Goal: Task Accomplishment & Management: Complete application form

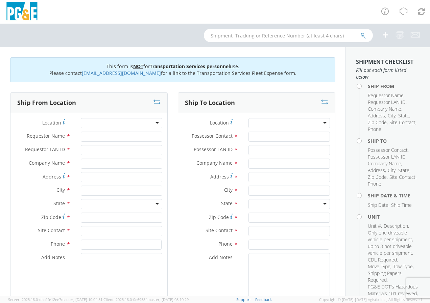
click at [128, 124] on div at bounding box center [121, 123] width 81 height 10
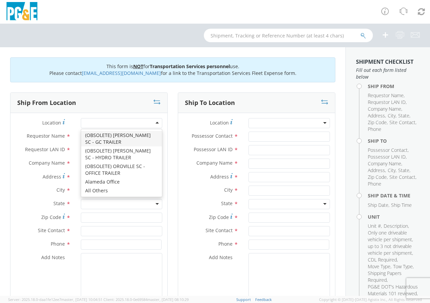
click at [134, 123] on div at bounding box center [121, 123] width 81 height 10
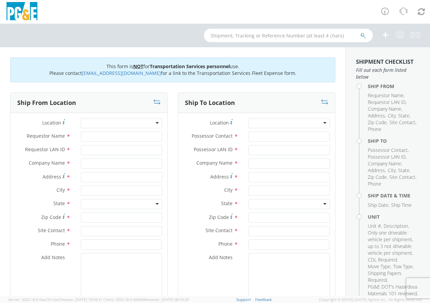
click at [130, 123] on div at bounding box center [121, 123] width 81 height 10
type input "PG&E"
type input "[STREET_ADDRESS]"
type input "[GEOGRAPHIC_DATA]"
type input "94403"
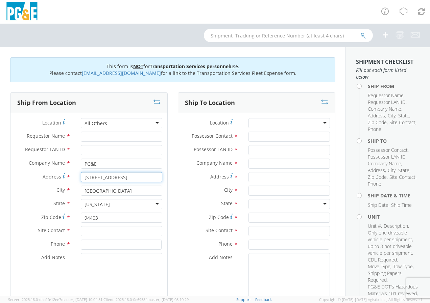
drag, startPoint x: 119, startPoint y: 179, endPoint x: 80, endPoint y: 178, distance: 38.5
click at [81, 178] on input "[STREET_ADDRESS]" at bounding box center [121, 177] width 81 height 10
type input "1"
click at [125, 179] on input "1101" at bounding box center [121, 177] width 81 height 10
type input "[STREET_ADDRESS][US_STATE]"
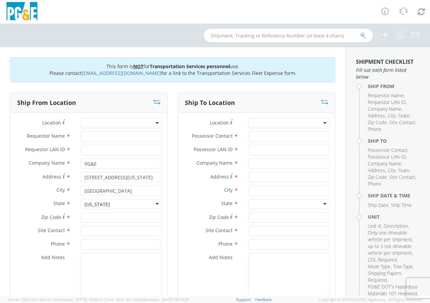
click at [132, 183] on div "Address * [STREET_ADDRESS][US_STATE]" at bounding box center [88, 179] width 157 height 14
click at [130, 186] on input "[GEOGRAPHIC_DATA]" at bounding box center [121, 191] width 81 height 10
type input "[GEOGRAPHIC_DATA]"
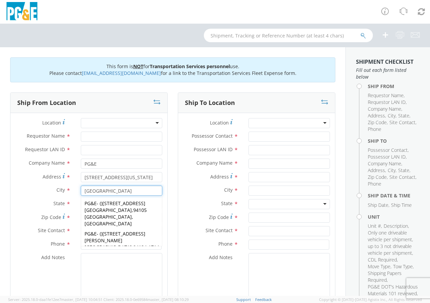
click at [132, 281] on strong "[GEOGRAPHIC_DATA]" at bounding box center [107, 284] width 47 height 6
type input "[STREET_ADDRESS][US_STATE]"
type input "94107-3106"
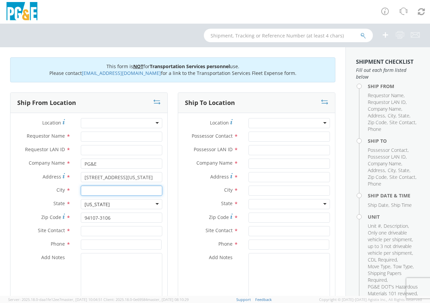
click at [88, 192] on input "text" at bounding box center [121, 191] width 81 height 10
type input "[GEOGRAPHIC_DATA]"
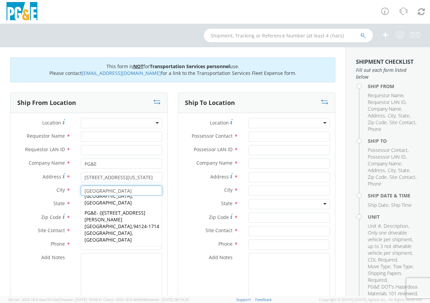
scroll to position [27, 0]
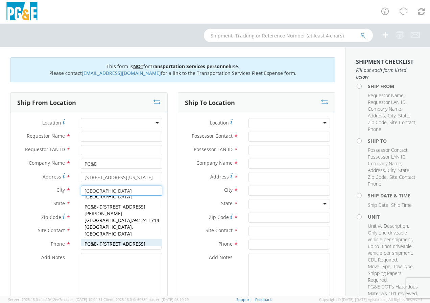
click at [135, 254] on span "94107-3106 [GEOGRAPHIC_DATA], [GEOGRAPHIC_DATA]" at bounding box center [121, 264] width 75 height 20
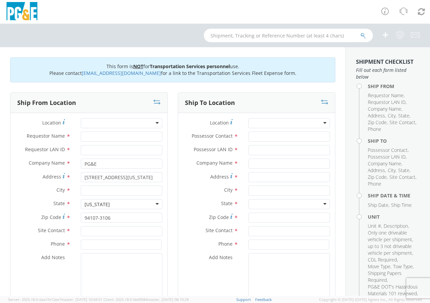
click at [90, 124] on div at bounding box center [121, 123] width 81 height 10
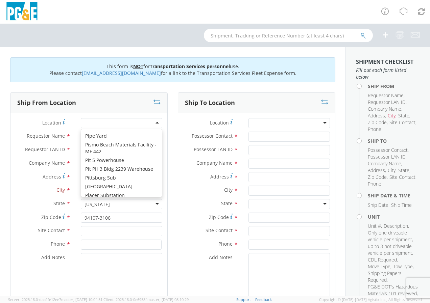
scroll to position [3303, 0]
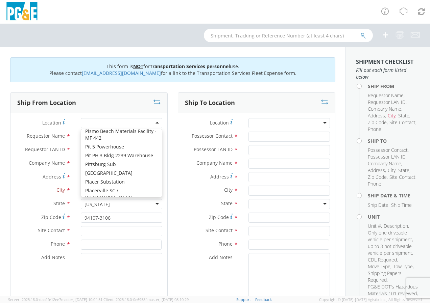
type input "[GEOGRAPHIC_DATA]"
type input "94107"
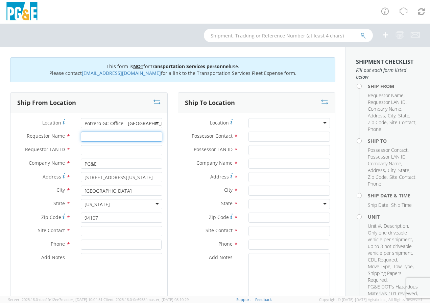
click at [113, 139] on input "Requestor Name *" at bounding box center [121, 137] width 81 height 10
type input "[PERSON_NAME]"
click at [119, 151] on input "Requestor LAN ID *" at bounding box center [121, 150] width 81 height 10
click at [108, 150] on input "Requestor LAN ID *" at bounding box center [121, 150] width 81 height 10
type input "ALBa"
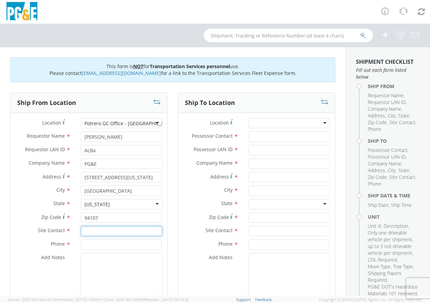
click at [104, 231] on input "text" at bounding box center [121, 231] width 81 height 10
type input "[PERSON_NAME] or [PERSON_NAME]"
click at [103, 243] on input at bounding box center [121, 245] width 81 height 10
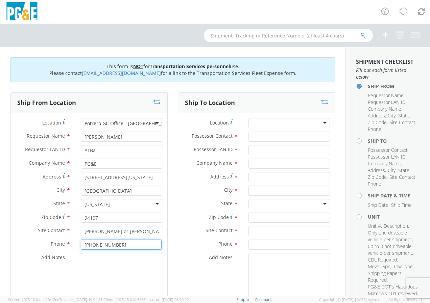
type input "[PHONE_NUMBER]"
click at [257, 122] on div at bounding box center [288, 123] width 81 height 10
click at [291, 122] on div at bounding box center [288, 123] width 81 height 10
click at [282, 124] on div at bounding box center [288, 123] width 81 height 10
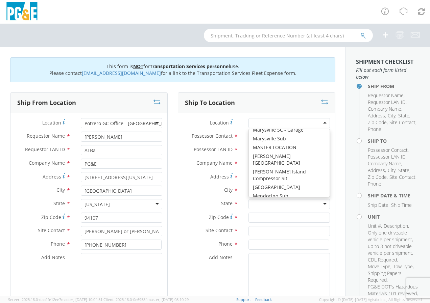
scroll to position [2576, 0]
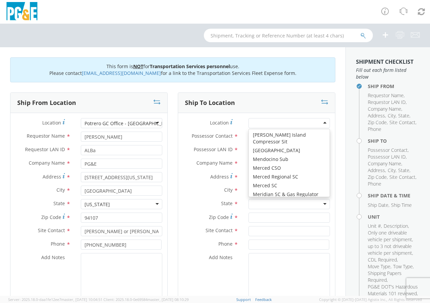
drag, startPoint x: 191, startPoint y: 193, endPoint x: 197, endPoint y: 190, distance: 6.3
click at [192, 192] on label "City *" at bounding box center [210, 190] width 65 height 9
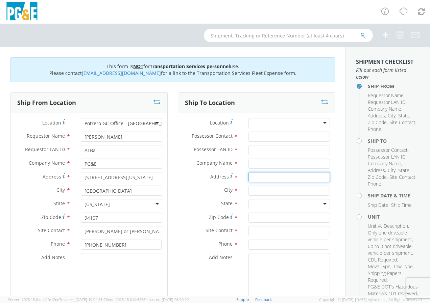
click at [249, 174] on input "Address *" at bounding box center [288, 177] width 81 height 10
type input "3150 [GEOGRAPHIC_DATA]"
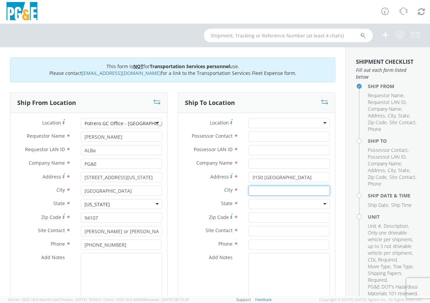
click at [278, 189] on input "text" at bounding box center [288, 191] width 81 height 10
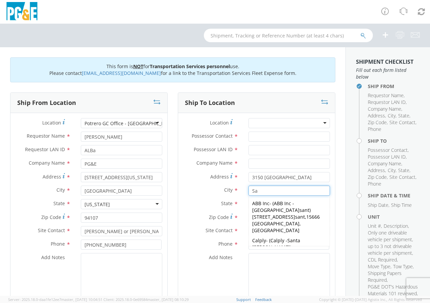
type input "Sa"
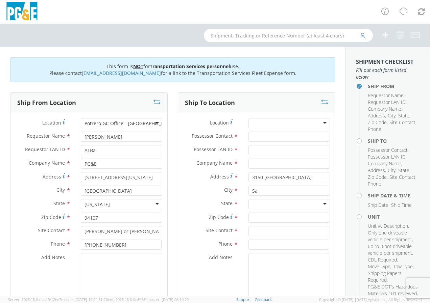
click at [259, 122] on div at bounding box center [288, 123] width 81 height 10
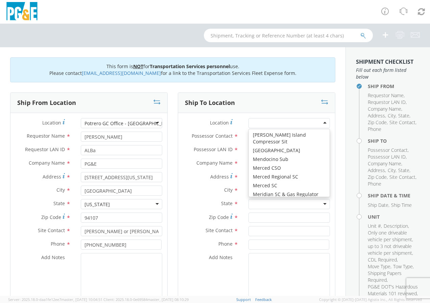
scroll to position [2, 0]
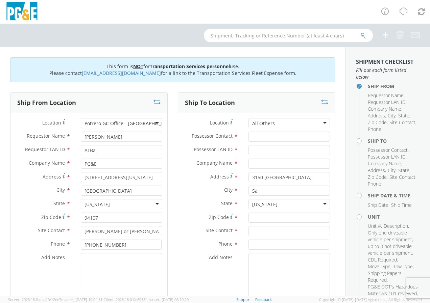
type input "PG&E"
type input "[STREET_ADDRESS]"
type input "[GEOGRAPHIC_DATA]"
type input "94403"
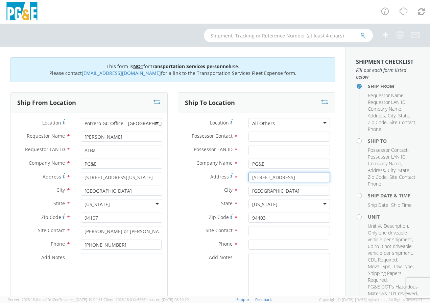
drag, startPoint x: 284, startPoint y: 177, endPoint x: 257, endPoint y: 178, distance: 26.7
click at [257, 178] on input "[STREET_ADDRESS]" at bounding box center [288, 177] width 81 height 10
type input "123"
type input "1"
type input "3150 [GEOGRAPHIC_DATA]"
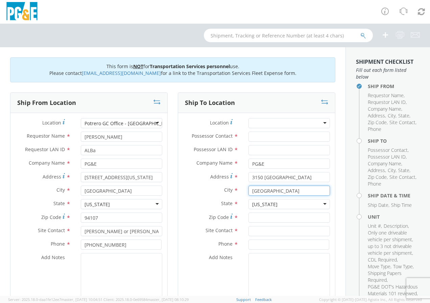
click at [284, 194] on input "[GEOGRAPHIC_DATA]" at bounding box center [288, 191] width 81 height 10
type input "S"
type input "[GEOGRAPHIC_DATA]"
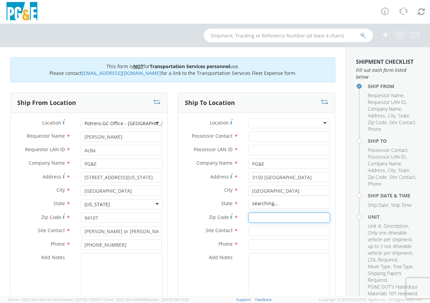
click at [276, 216] on input "Zip Code *" at bounding box center [288, 218] width 81 height 10
type input "94014"
click at [269, 232] on input "text" at bounding box center [288, 231] width 81 height 10
type input "T"
type input "[PERSON_NAME]"
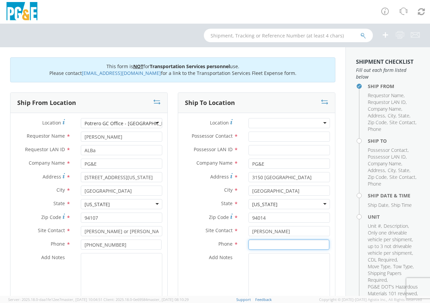
click at [279, 247] on input at bounding box center [288, 245] width 81 height 10
type input "[PHONE_NUMBER]"
click at [285, 232] on input "[PERSON_NAME]" at bounding box center [288, 231] width 81 height 10
type input "T"
type input "[PERSON_NAME]"
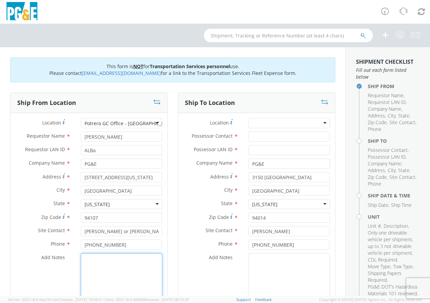
click at [91, 261] on textarea "Add Notes *" at bounding box center [121, 276] width 81 height 46
click at [101, 231] on input "[PERSON_NAME] or [PERSON_NAME]" at bounding box center [121, 231] width 81 height 10
click at [99, 261] on textarea "Add Notes *" at bounding box center [121, 276] width 81 height 46
type textarea "[PERSON_NAME] (IMH5), [PHONE_NUMBER]"
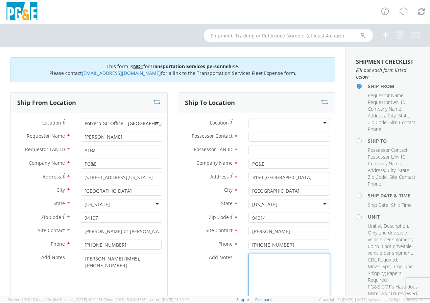
click at [309, 267] on textarea "Add Notes *" at bounding box center [288, 276] width 81 height 46
type textarea "Or [PERSON_NAME] (IMH5) [PHONE_NUMBER]"
click at [260, 121] on div at bounding box center [288, 123] width 81 height 10
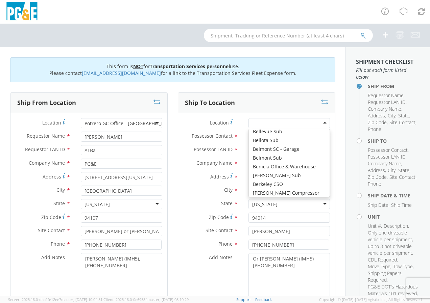
scroll to position [417, 0]
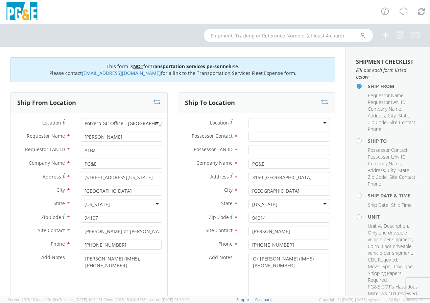
click at [180, 134] on label "Possessor Contact *" at bounding box center [210, 136] width 65 height 9
click at [248, 134] on input "Possessor Contact *" at bounding box center [288, 137] width 81 height 10
click at [253, 138] on input "Possessor Contact *" at bounding box center [288, 137] width 81 height 10
type input "[PERSON_NAME]"
click at [250, 151] on input "Possessor LAN ID *" at bounding box center [288, 150] width 81 height 10
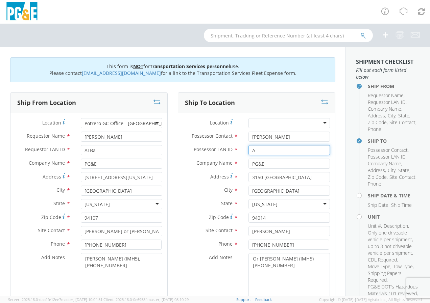
click at [256, 148] on input "A" at bounding box center [288, 150] width 81 height 10
type input "ALBa"
drag, startPoint x: 283, startPoint y: 231, endPoint x: 249, endPoint y: 231, distance: 34.8
click at [249, 231] on input "[PERSON_NAME]" at bounding box center [288, 231] width 81 height 10
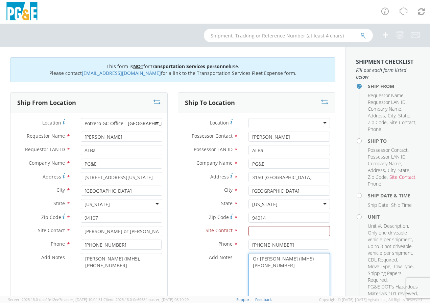
drag, startPoint x: 295, startPoint y: 261, endPoint x: 256, endPoint y: 260, distance: 38.9
click at [256, 260] on textarea "Or [PERSON_NAME] (IMH5) [PHONE_NUMBER]" at bounding box center [288, 276] width 81 height 46
type textarea "Or (IMH5) [PHONE_NUMBER]"
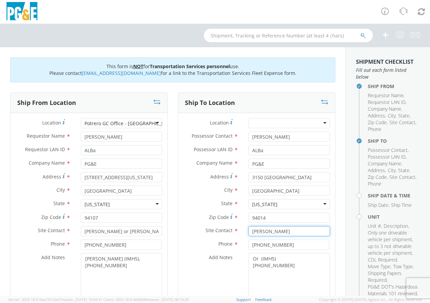
type input "[PERSON_NAME]"
click at [292, 275] on textarea "Or (IMH5) [PHONE_NUMBER]" at bounding box center [288, 276] width 81 height 46
click at [280, 264] on textarea "Or (IMH5) [PHONE_NUMBER]" at bounding box center [288, 276] width 81 height 46
drag, startPoint x: 285, startPoint y: 246, endPoint x: 237, endPoint y: 243, distance: 48.4
click at [237, 243] on div "Phone * [PHONE_NUMBER]" at bounding box center [256, 245] width 157 height 10
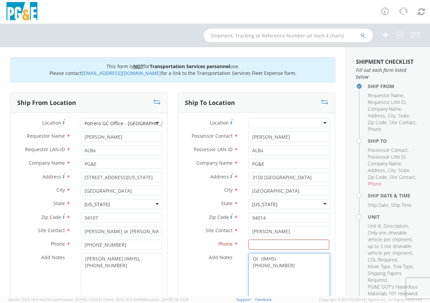
drag, startPoint x: 281, startPoint y: 269, endPoint x: 250, endPoint y: 268, distance: 31.4
click at [250, 268] on textarea "Or (IMH5) [PHONE_NUMBER]" at bounding box center [288, 276] width 81 height 46
type textarea "Or (IMH5)"
type input "[PHONE_NUMBER]"
drag, startPoint x: 264, startPoint y: 274, endPoint x: 273, endPoint y: 265, distance: 12.4
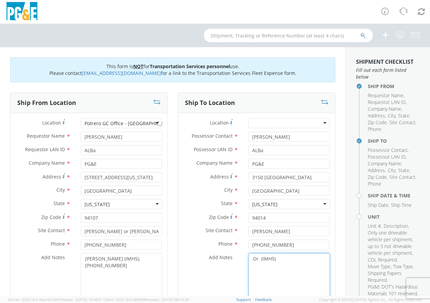
click at [266, 273] on textarea "Or (IMH5)" at bounding box center [288, 276] width 81 height 46
drag, startPoint x: 274, startPoint y: 261, endPoint x: 249, endPoint y: 259, distance: 25.4
click at [249, 259] on textarea "Or (IMH5)" at bounding box center [288, 276] width 81 height 46
drag, startPoint x: 0, startPoint y: 196, endPoint x: -1, endPoint y: 321, distance: 124.6
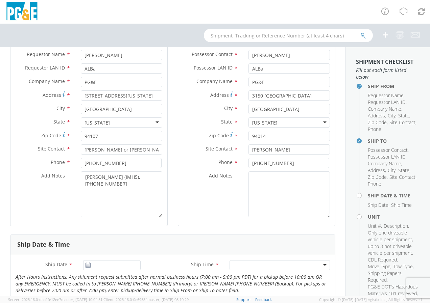
scroll to position [84, 0]
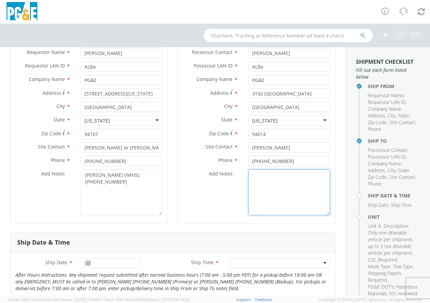
click at [274, 180] on textarea "Add Notes *" at bounding box center [288, 193] width 81 height 46
type textarea "A"
type textarea "Please contact one hour before delivery."
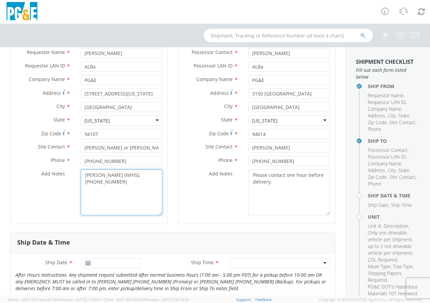
click at [138, 189] on textarea "[PERSON_NAME] (IMH5), [PHONE_NUMBER]" at bounding box center [121, 193] width 81 height 46
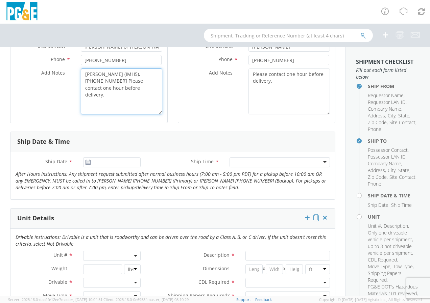
scroll to position [193, 0]
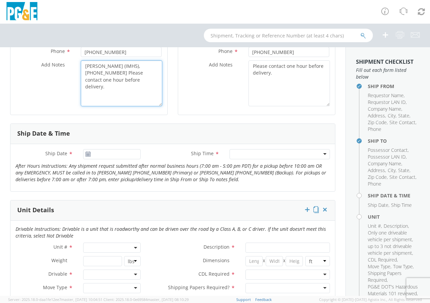
type textarea "[PERSON_NAME] (IMH5), [PHONE_NUMBER] Please contact one hour before delivery."
click at [87, 154] on use at bounding box center [87, 154] width 5 height 5
click at [87, 154] on icon at bounding box center [88, 154] width 6 height 5
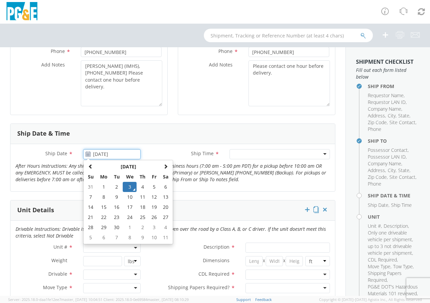
click at [95, 154] on input "[DATE]" at bounding box center [111, 154] width 57 height 10
click at [152, 186] on td "5" at bounding box center [154, 187] width 11 height 10
type input "[DATE]"
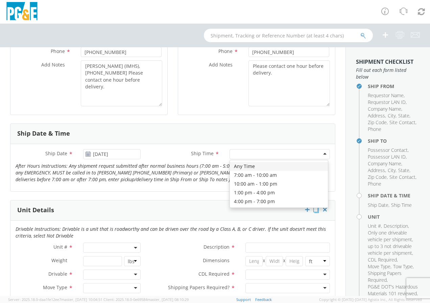
click at [257, 154] on div at bounding box center [279, 154] width 100 height 10
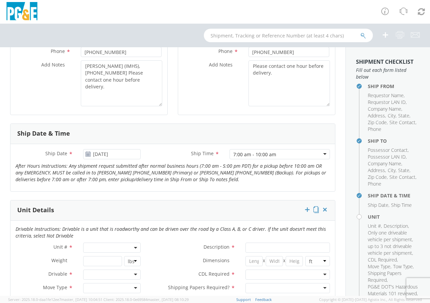
click at [109, 242] on div "Drivable Instructions: Drivable is a unit that is roadworthy and can be driven …" at bounding box center [172, 234] width 324 height 17
click at [113, 246] on span at bounding box center [111, 248] width 57 height 10
click at [123, 260] on input "search" at bounding box center [111, 259] width 53 height 10
type input "none"
select select "Other"
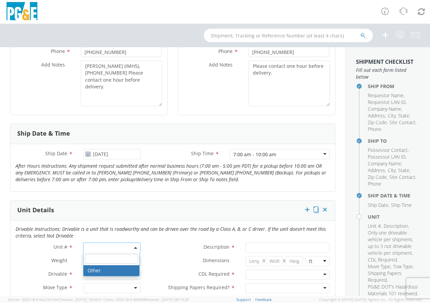
select select "? undefined:undefined ?"
click at [98, 260] on input "number" at bounding box center [102, 261] width 39 height 10
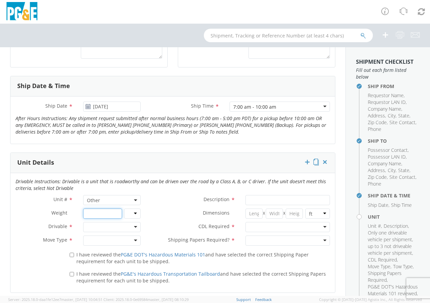
scroll to position [247, 0]
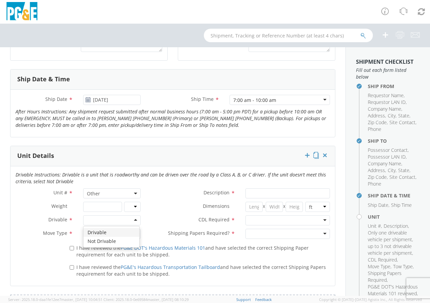
click at [138, 221] on div at bounding box center [111, 221] width 57 height 10
click at [130, 231] on div at bounding box center [111, 234] width 57 height 10
click at [251, 193] on input "Description *" at bounding box center [287, 193] width 84 height 10
click at [249, 205] on input "number" at bounding box center [253, 207] width 17 height 10
click at [297, 194] on input "large heavy material" at bounding box center [287, 193] width 84 height 10
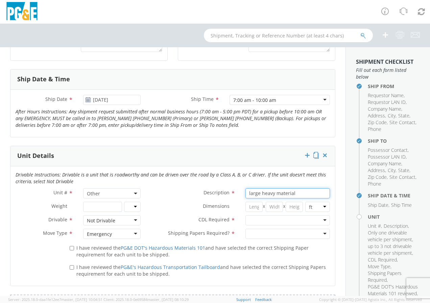
click at [272, 193] on input "large heavy material" at bounding box center [287, 193] width 84 height 10
click at [258, 195] on input "large heavy copper tubing material" at bounding box center [287, 193] width 84 height 10
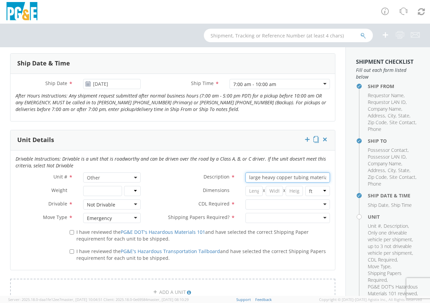
scroll to position [277, 0]
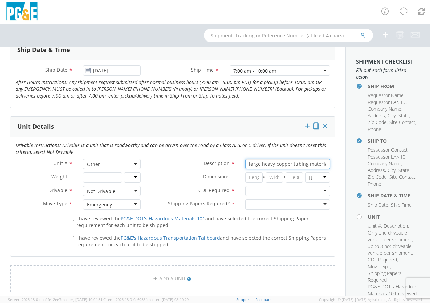
type input "large heavy copper tubing material"
click at [313, 189] on div at bounding box center [287, 191] width 84 height 10
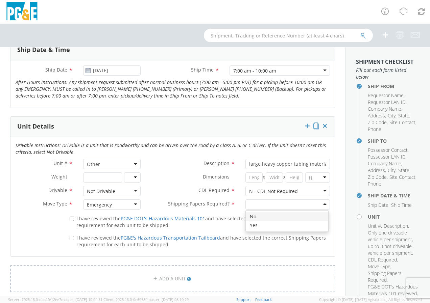
click at [267, 202] on div at bounding box center [287, 205] width 84 height 10
click at [113, 178] on input "number" at bounding box center [102, 178] width 39 height 10
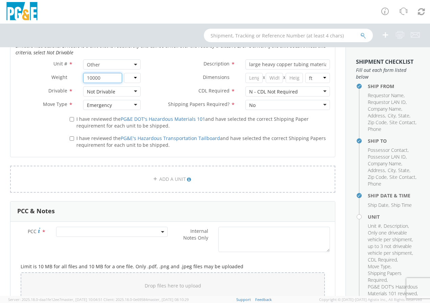
scroll to position [385, 0]
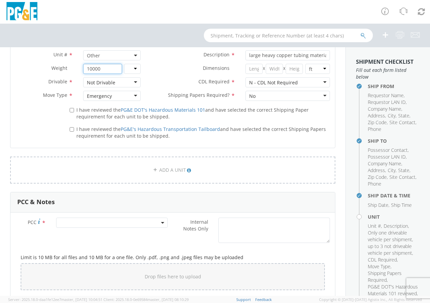
type input "10000"
click at [153, 224] on span at bounding box center [111, 223] width 111 height 10
click at [75, 235] on input "number" at bounding box center [111, 234] width 106 height 10
type input "14295"
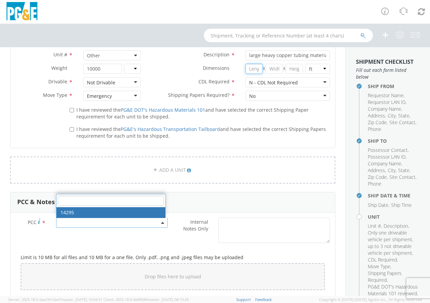
click at [252, 68] on input "number" at bounding box center [253, 69] width 17 height 10
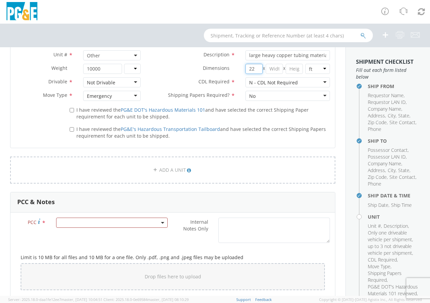
type input "22"
click at [272, 70] on input "number" at bounding box center [273, 69] width 17 height 10
type input "18"
click at [297, 68] on input "number" at bounding box center [293, 69] width 17 height 10
click at [316, 68] on select "in cm ft" at bounding box center [317, 69] width 25 height 10
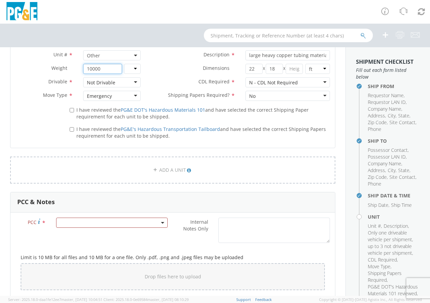
click at [91, 65] on input "10000" at bounding box center [102, 69] width 39 height 10
click at [93, 66] on input "200000" at bounding box center [102, 69] width 39 height 10
type input "20000"
click at [135, 69] on select "lbs kgs" at bounding box center [132, 69] width 17 height 10
select select "LBS"
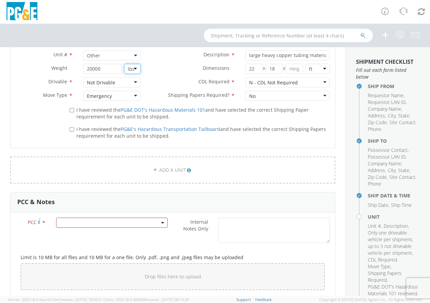
click at [124, 64] on select "lbs kgs" at bounding box center [132, 69] width 17 height 10
click at [255, 67] on input "22" at bounding box center [253, 69] width 17 height 10
click at [275, 67] on input "18" at bounding box center [273, 69] width 17 height 10
click at [294, 67] on input "number" at bounding box center [293, 69] width 17 height 10
type input "10"
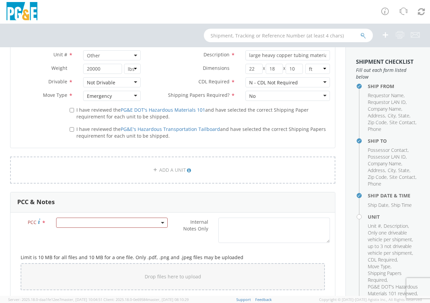
click at [319, 110] on label "I have reviewed the PG&E DOT's Hazardous Materials 101 and have selected the co…" at bounding box center [200, 113] width 260 height 15
click at [74, 110] on input "I have reviewed the PG&E DOT's Hazardous Materials 101 and have selected the co…" at bounding box center [72, 110] width 4 height 4
checkbox input "true"
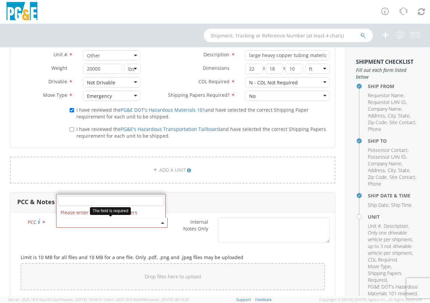
click at [77, 221] on span at bounding box center [111, 223] width 111 height 10
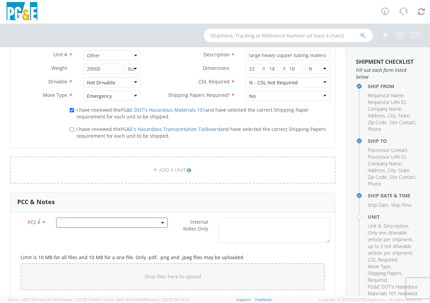
drag, startPoint x: 118, startPoint y: 216, endPoint x: 119, endPoint y: 211, distance: 4.8
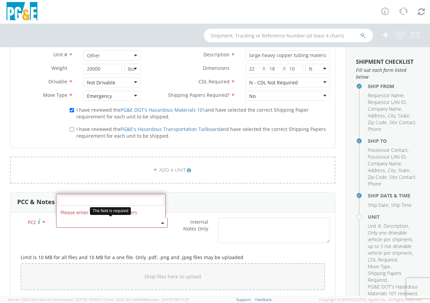
click at [162, 221] on span at bounding box center [162, 223] width 1 height 10
click at [113, 220] on span at bounding box center [111, 223] width 111 height 10
click at [74, 221] on span at bounding box center [111, 223] width 111 height 10
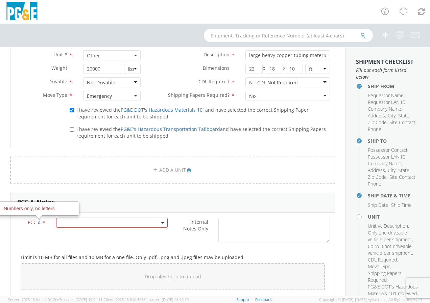
click at [31, 221] on span "PCC" at bounding box center [32, 222] width 9 height 6
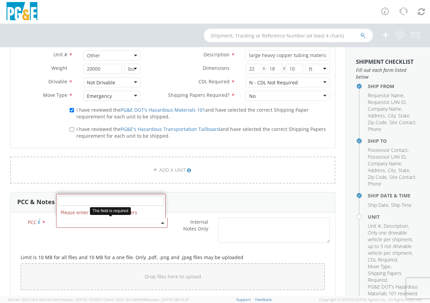
click at [65, 221] on span at bounding box center [111, 223] width 111 height 10
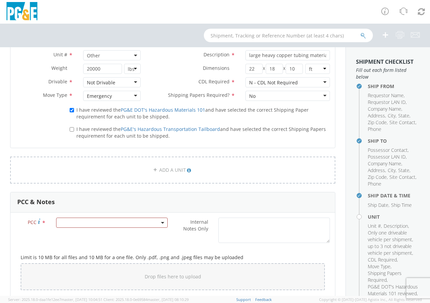
click at [115, 237] on div "PCC * Internal Notes Only *" at bounding box center [172, 232] width 324 height 29
click at [158, 220] on span at bounding box center [111, 223] width 111 height 10
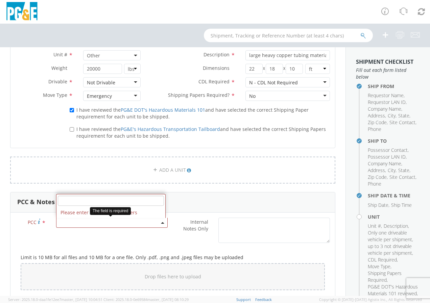
click at [89, 221] on span at bounding box center [111, 223] width 111 height 10
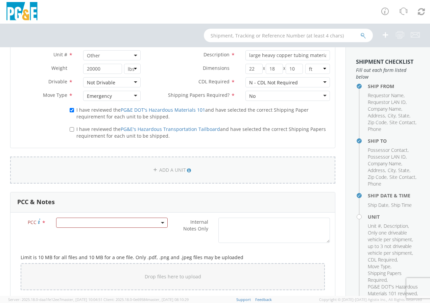
click at [52, 167] on link "ADD A UNIT" at bounding box center [172, 170] width 325 height 27
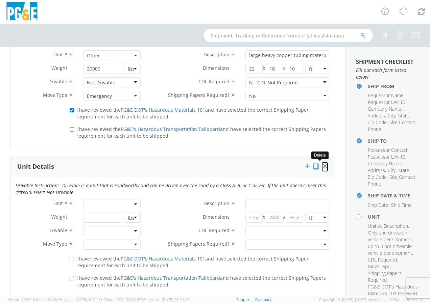
click at [321, 163] on icon at bounding box center [324, 166] width 7 height 7
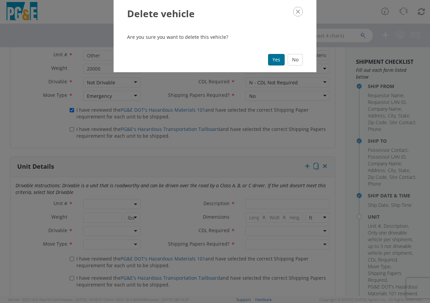
click at [280, 60] on button "Yes" at bounding box center [276, 59] width 17 height 11
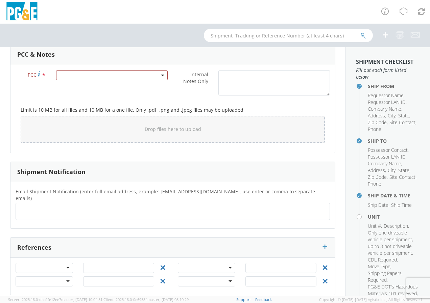
scroll to position [534, 0]
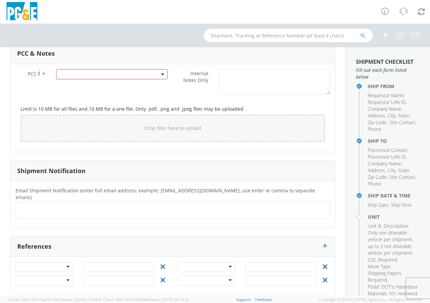
drag, startPoint x: 27, startPoint y: 205, endPoint x: 62, endPoint y: 189, distance: 38.9
click at [28, 205] on ul at bounding box center [173, 210] width 308 height 11
type input "[EMAIL_ADDRESS][DOMAIN_NAME];[EMAIL_ADDRESS][DOMAIN_NAME]"
click at [196, 206] on input "text" at bounding box center [233, 211] width 75 height 10
type input "[EMAIL_ADDRESS][DOMAIN_NAME]"
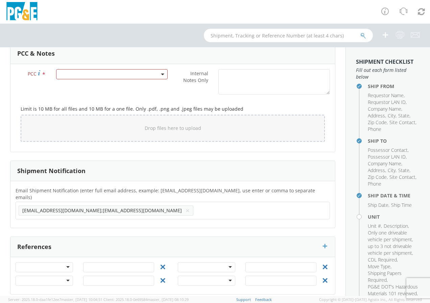
click at [164, 205] on ul "[EMAIL_ADDRESS][DOMAIN_NAME];[EMAIL_ADDRESS][DOMAIN_NAME] ×" at bounding box center [173, 210] width 308 height 11
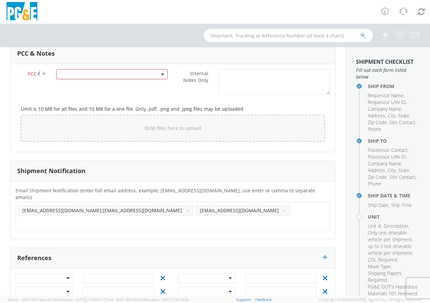
click at [57, 207] on span "[EMAIL_ADDRESS][DOMAIN_NAME];[EMAIL_ADDRESS][DOMAIN_NAME]" at bounding box center [101, 210] width 159 height 6
click at [76, 208] on li "[EMAIL_ADDRESS][DOMAIN_NAME];[EMAIL_ADDRESS][DOMAIN_NAME] ×" at bounding box center [106, 211] width 175 height 10
click at [56, 207] on span "[EMAIL_ADDRESS][DOMAIN_NAME];[EMAIL_ADDRESS][DOMAIN_NAME]" at bounding box center [101, 210] width 159 height 6
click at [185, 207] on button "×" at bounding box center [187, 211] width 4 height 8
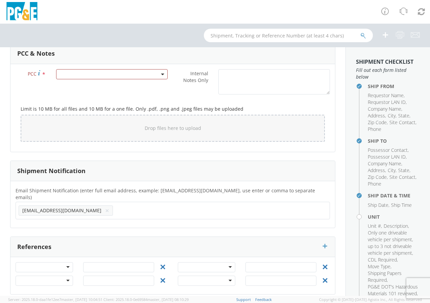
click at [105, 207] on button "×" at bounding box center [107, 211] width 4 height 8
click at [58, 206] on input "text" at bounding box center [40, 211] width 42 height 10
type input "[EMAIL_ADDRESS][DOMAIN_NAME]; [EMAIL_ADDRESS][DOMAIN_NAME]: [EMAIL_ADDRESS][DOM…"
click at [50, 262] on div at bounding box center [44, 267] width 57 height 10
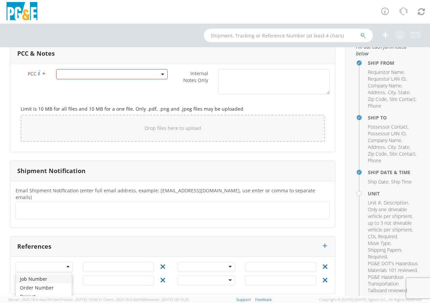
click at [66, 262] on div at bounding box center [44, 267] width 57 height 10
click at [85, 262] on input "text" at bounding box center [118, 267] width 71 height 10
type input "46564556"
click at [263, 238] on div "References" at bounding box center [172, 247] width 324 height 20
click at [153, 74] on span at bounding box center [111, 74] width 111 height 10
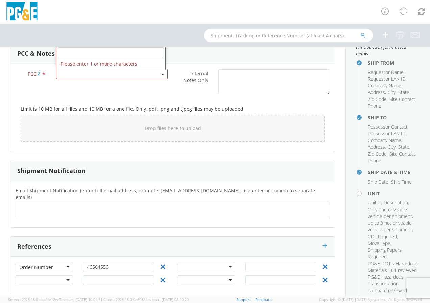
click at [273, 103] on div "Limit is 10 MB for all files and 10 MB for a one file. Only .pdf, .png and .jpe…" at bounding box center [173, 122] width 314 height 49
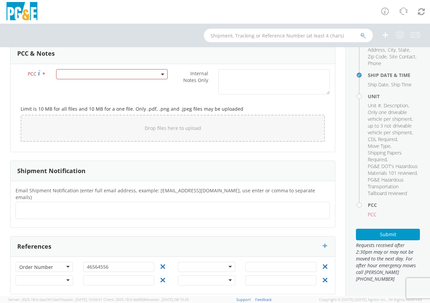
scroll to position [134, 0]
click at [368, 204] on h4 "PCC" at bounding box center [394, 205] width 52 height 5
click at [75, 74] on span at bounding box center [111, 74] width 111 height 10
click at [73, 52] on input "number" at bounding box center [111, 52] width 106 height 10
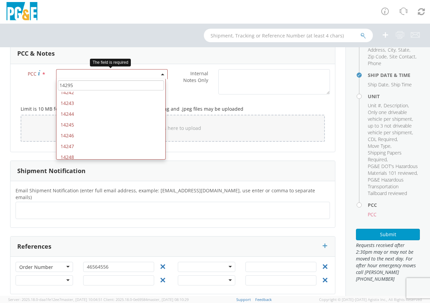
scroll to position [473, 0]
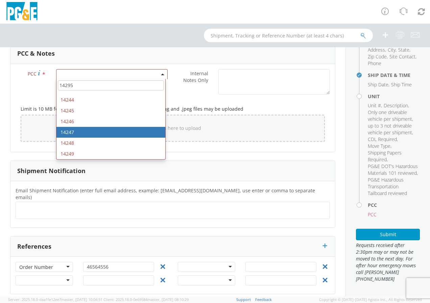
type input "14295"
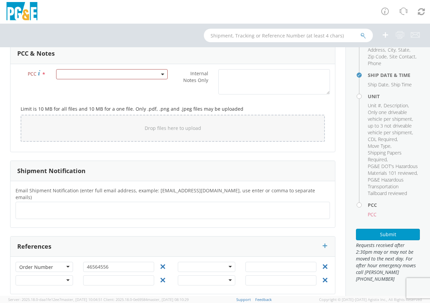
click at [304, 152] on div "PCC * Internal Notes Only * Limit is 10 MB for all files and 10 MB for a one fi…" at bounding box center [172, 108] width 324 height 88
click at [105, 69] on span at bounding box center [111, 74] width 111 height 10
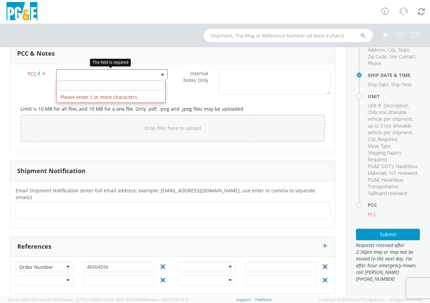
click at [87, 85] on input "number" at bounding box center [111, 85] width 106 height 10
click at [162, 76] on span at bounding box center [162, 74] width 1 height 10
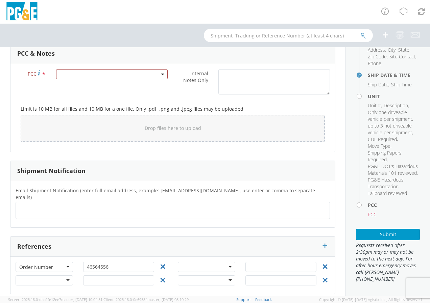
click at [51, 206] on input "text" at bounding box center [76, 211] width 114 height 10
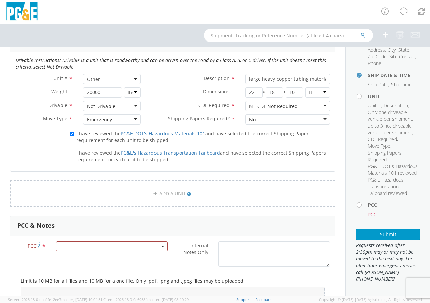
scroll to position [365, 0]
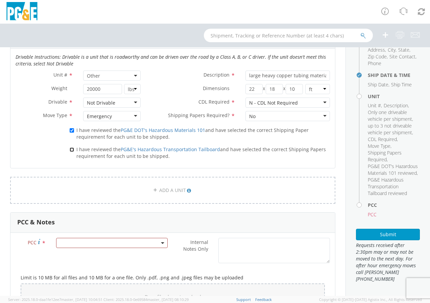
click at [70, 149] on input "I have reviewed the PG&E's Hazardous Transportation Tailboard and have selected…" at bounding box center [72, 150] width 4 height 4
checkbox input "true"
click at [123, 243] on span at bounding box center [111, 243] width 111 height 10
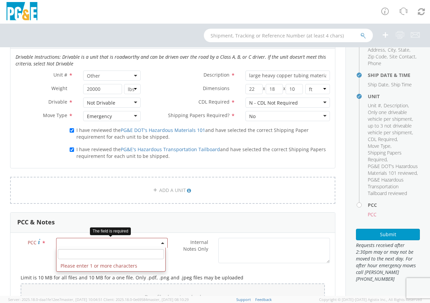
click at [113, 255] on input "number" at bounding box center [111, 254] width 106 height 10
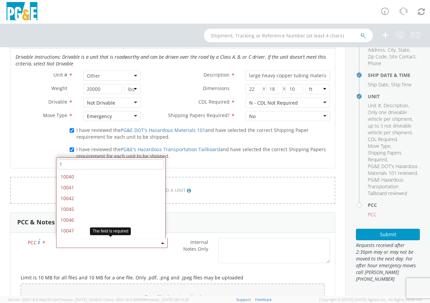
scroll to position [120, 0]
click at [85, 163] on input "1" at bounding box center [111, 164] width 106 height 10
click at [86, 161] on input "142" at bounding box center [111, 164] width 106 height 10
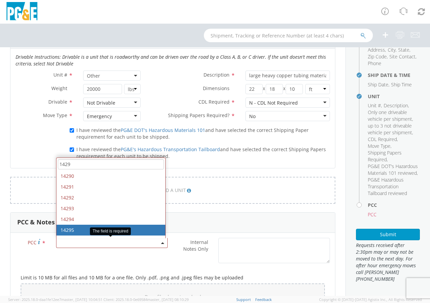
type input "1429"
select select "14295"
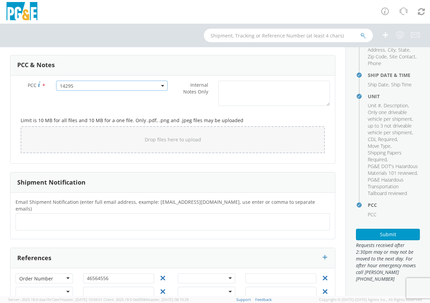
scroll to position [534, 0]
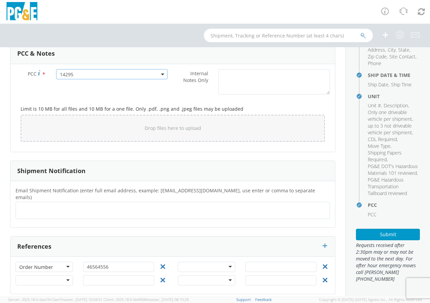
click at [56, 206] on input "text" at bounding box center [76, 211] width 114 height 10
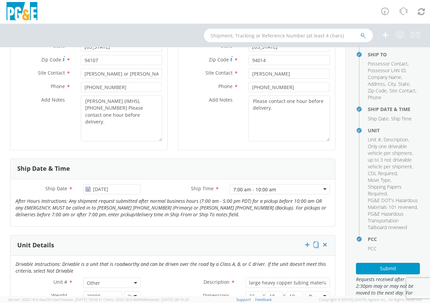
scroll to position [156, 0]
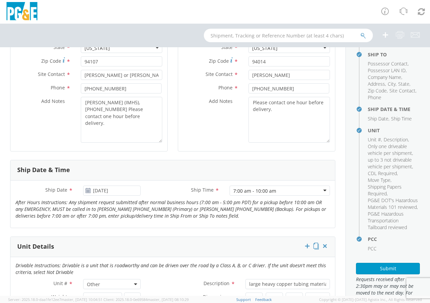
type input "[EMAIL_ADDRESS][DOMAIN_NAME]; [EMAIL_ADDRESS][DOMAIN_NAME]; [EMAIL_ADDRESS][DOM…"
click at [287, 109] on textarea "Please contact one hour before delivery." at bounding box center [288, 120] width 81 height 46
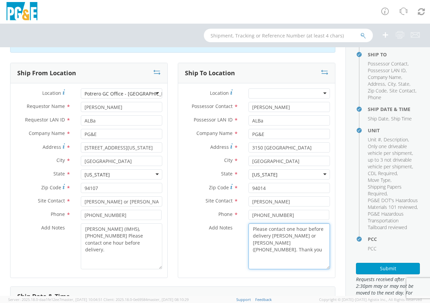
scroll to position [26, 0]
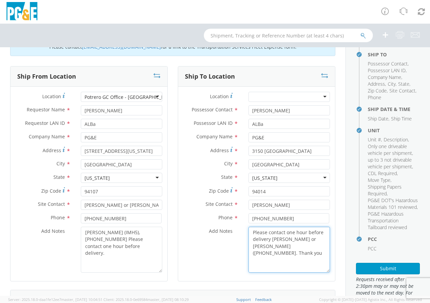
type textarea "Please contact one hour before delivery [PERSON_NAME] or [PERSON_NAME] ([PHONE_…"
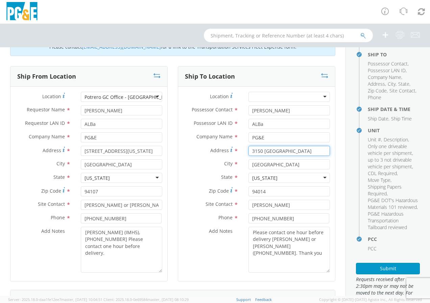
click at [283, 153] on input "3150 [GEOGRAPHIC_DATA]" at bounding box center [288, 151] width 81 height 10
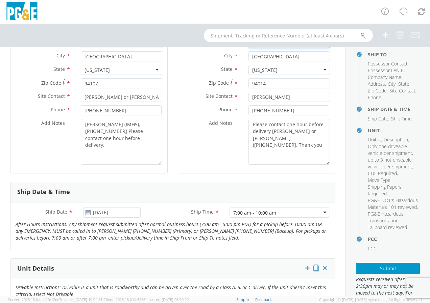
scroll to position [133, 0]
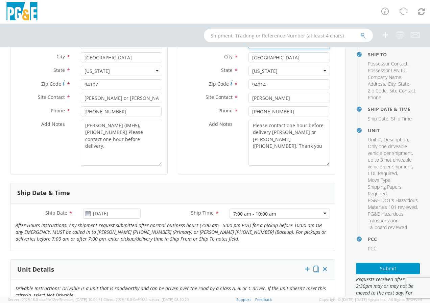
type input "[STREET_ADDRESS]"
click at [265, 126] on textarea "Please contact one hour before delivery [PERSON_NAME] or [PERSON_NAME] ([PHONE_…" at bounding box center [288, 143] width 81 height 46
click at [248, 127] on textarea "Please contact one hour before delivery [PERSON_NAME] or [PERSON_NAME] ([PHONE_…" at bounding box center [288, 143] width 81 height 46
click at [82, 124] on textarea "[PERSON_NAME] (IMH5), [PHONE_NUMBER] Please contact one hour before delivery." at bounding box center [121, 143] width 81 height 46
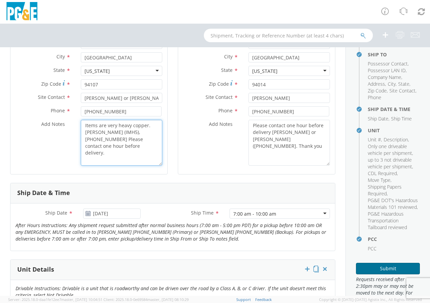
type textarea "Items are very heavy copper. [PERSON_NAME] (IMH5), [PHONE_NUMBER] Please contac…"
click at [384, 275] on button "Submit" at bounding box center [388, 268] width 64 height 11
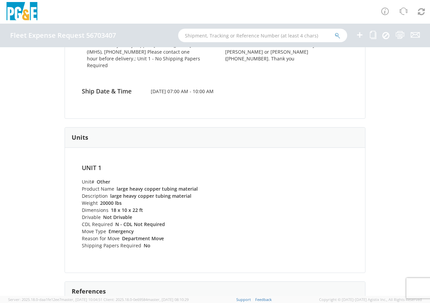
scroll to position [188, 0]
